Goal: Check status: Check status

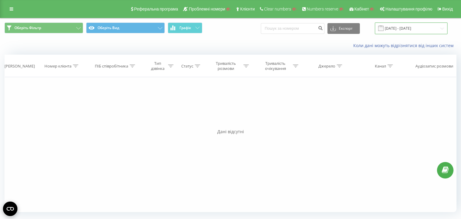
click at [397, 29] on input "[DATE] - [DATE]" at bounding box center [411, 29] width 73 height 12
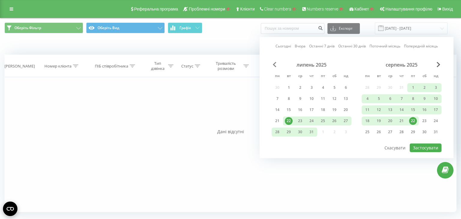
click at [275, 64] on span "Previous Month" at bounding box center [275, 64] width 4 height 5
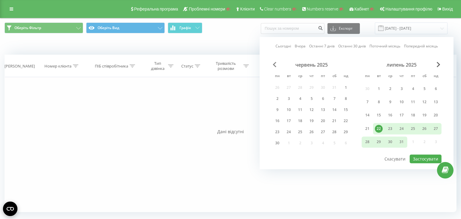
click at [275, 64] on span "Previous Month" at bounding box center [275, 64] width 4 height 5
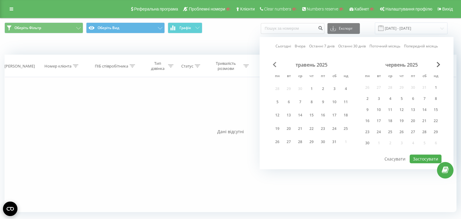
click at [275, 64] on span "Previous Month" at bounding box center [275, 64] width 4 height 5
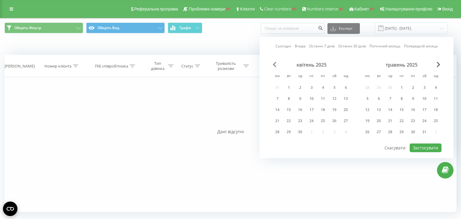
click at [275, 64] on span "Previous Month" at bounding box center [275, 64] width 4 height 5
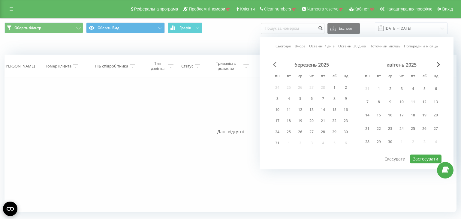
click at [275, 64] on span "Previous Month" at bounding box center [275, 64] width 4 height 5
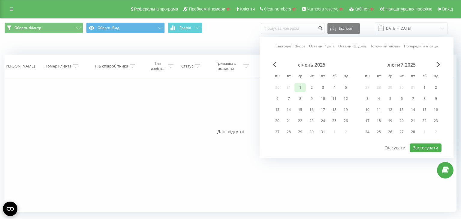
click at [298, 86] on div "1" at bounding box center [300, 88] width 8 height 8
click at [320, 130] on div "31" at bounding box center [323, 132] width 8 height 8
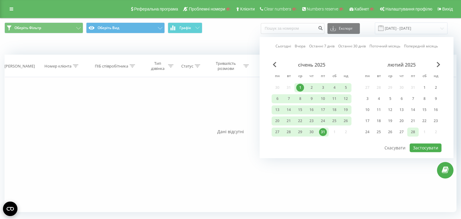
click at [416, 132] on div "28" at bounding box center [413, 132] width 8 height 8
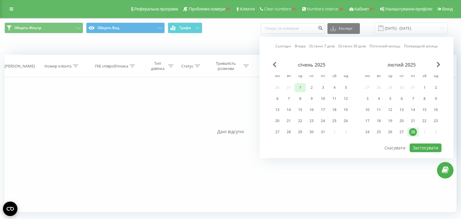
click at [301, 87] on div "1" at bounding box center [300, 88] width 8 height 8
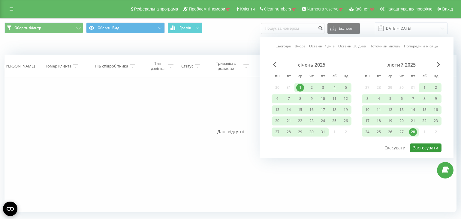
click at [434, 145] on button "Застосувати" at bounding box center [426, 148] width 32 height 9
type input "[DATE] - [DATE]"
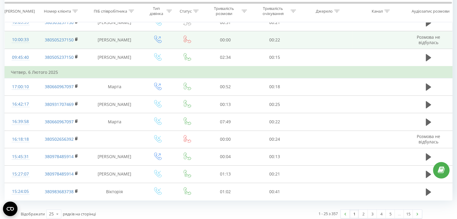
scroll to position [340, 0]
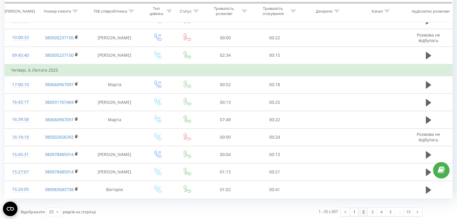
click at [363, 210] on link "2" at bounding box center [363, 212] width 9 height 8
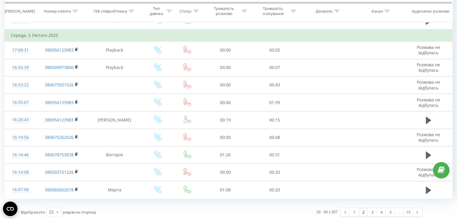
scroll to position [340, 0]
click at [372, 213] on link "3" at bounding box center [372, 212] width 9 height 8
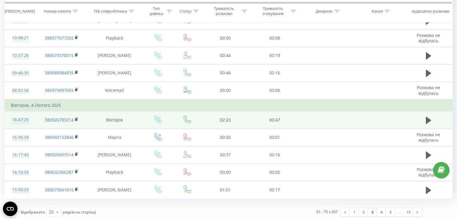
scroll to position [340, 0]
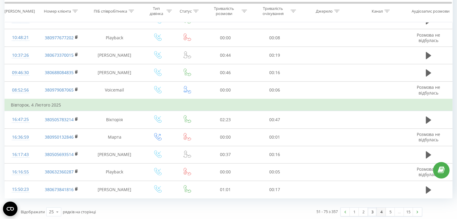
click at [383, 210] on link "4" at bounding box center [381, 212] width 9 height 8
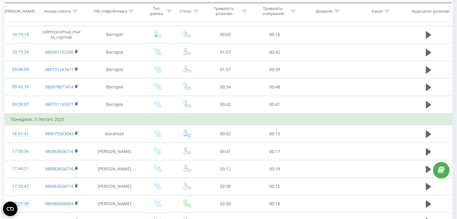
scroll to position [340, 0]
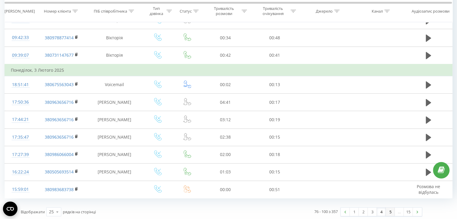
click at [389, 209] on link "5" at bounding box center [390, 212] width 9 height 8
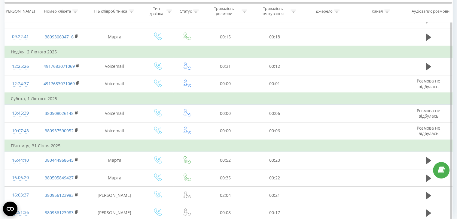
scroll to position [364, 0]
